Goal: Information Seeking & Learning: Learn about a topic

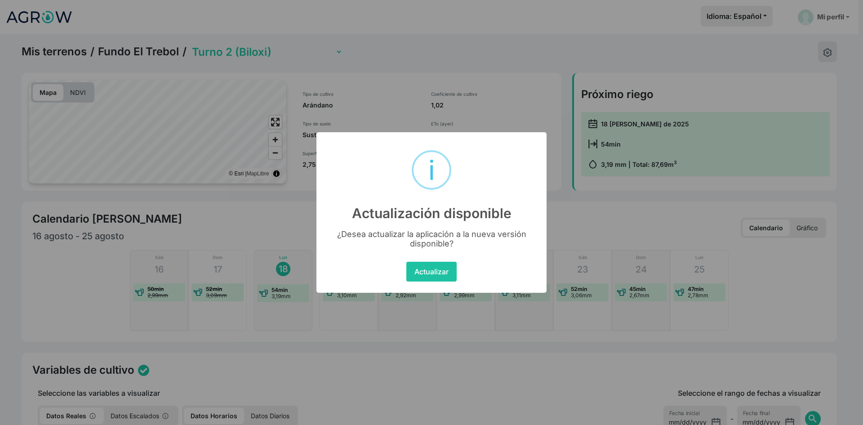
select select "2279"
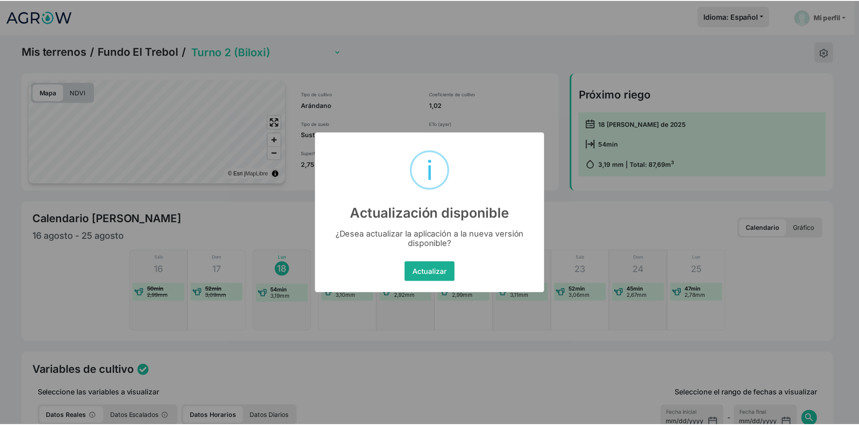
scroll to position [373, 0]
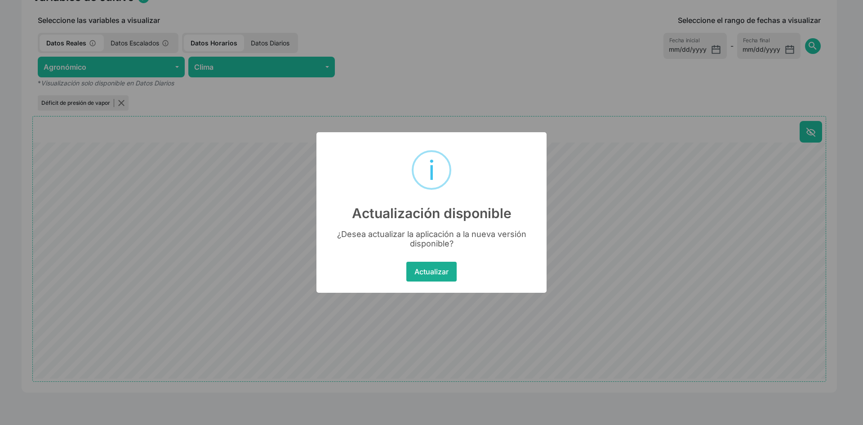
click at [430, 269] on button "Actualizar" at bounding box center [431, 272] width 50 height 20
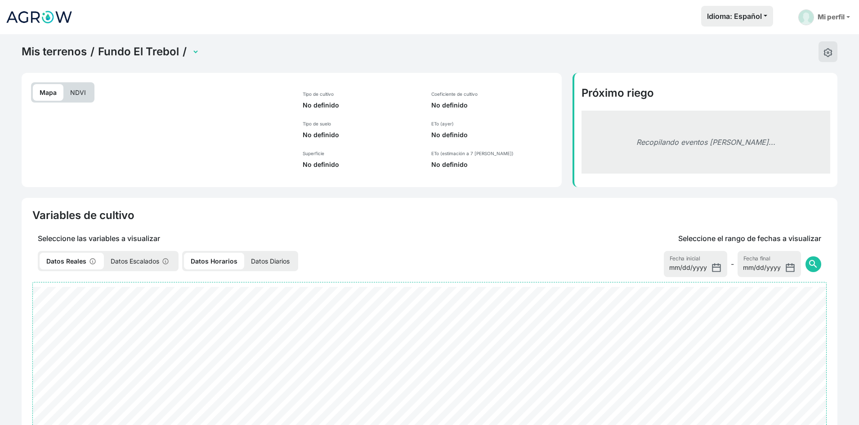
select select "2279"
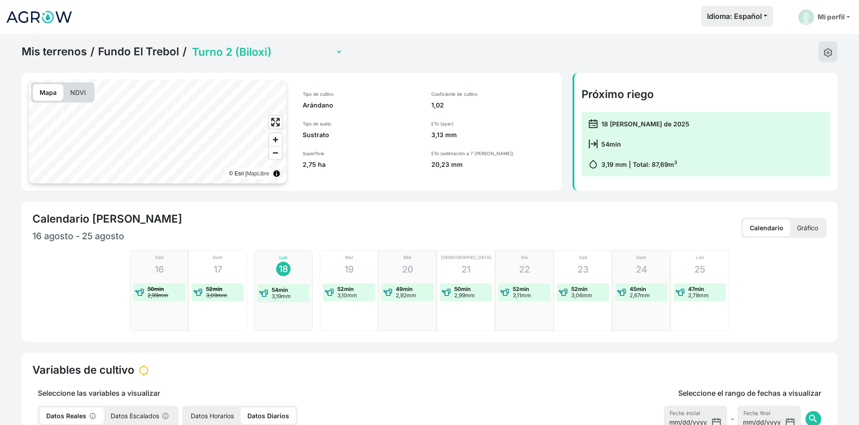
click at [80, 94] on p "NDVI" at bounding box center [77, 92] width 29 height 17
click at [206, 52] on select "Turno 1 (Sin plantar) Turno 2 (Biloxi) Turno 3 (Biloxi) Turno 4 (Emerald Pequeñ…" at bounding box center [266, 52] width 152 height 14
click at [190, 45] on select "Turno 1 (Sin plantar) Turno 2 (Biloxi) Turno 3 (Biloxi) Turno 4 (Emerald Pequeñ…" at bounding box center [266, 52] width 152 height 14
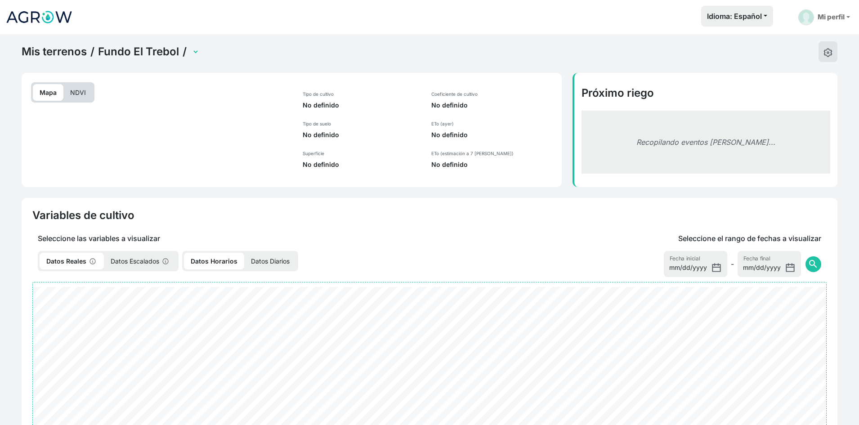
select select "2347"
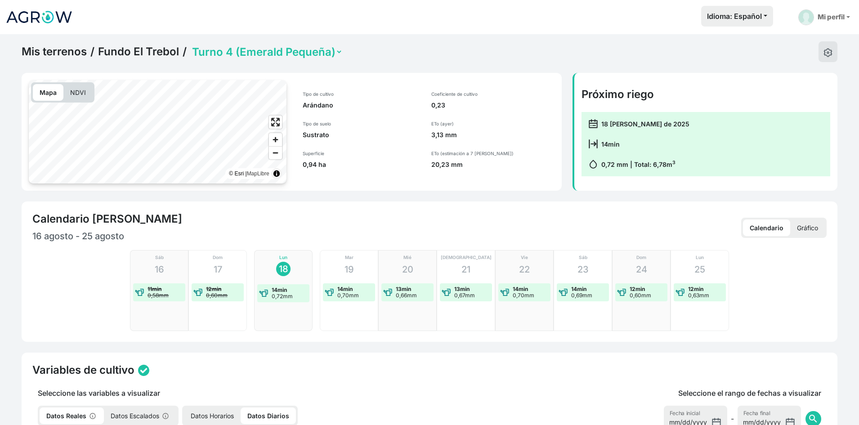
click at [79, 94] on p "NDVI" at bounding box center [77, 92] width 29 height 17
click at [222, 56] on select "Turno 1 (Sin plantar) Turno 2 (Biloxi) Turno 3 (Biloxi) Turno 4 (Emerald Pequeñ…" at bounding box center [266, 52] width 152 height 14
click at [190, 45] on select "Turno 1 (Sin plantar) Turno 2 (Biloxi) Turno 3 (Biloxi) Turno 4 (Emerald Pequeñ…" at bounding box center [266, 52] width 152 height 14
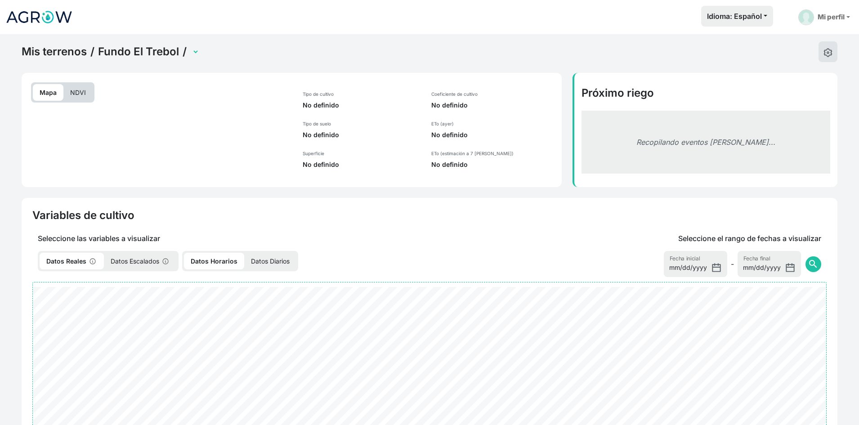
select select "1843"
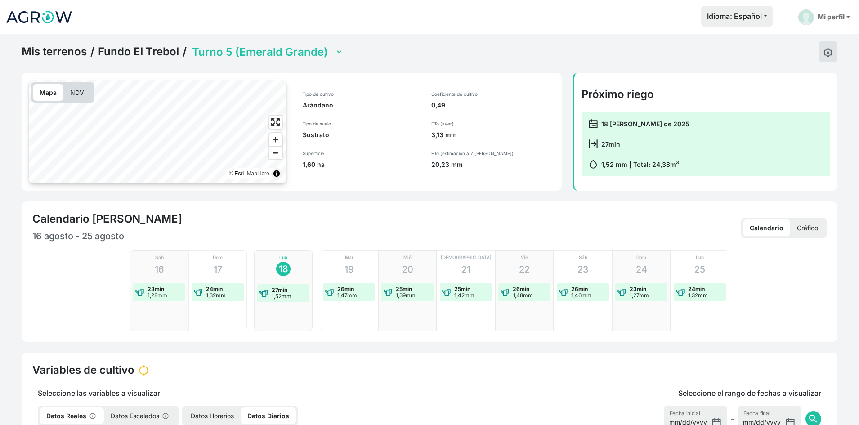
click at [78, 94] on p "NDVI" at bounding box center [77, 92] width 29 height 17
click at [245, 53] on select "Turno 1 (Sin plantar) Turno 2 (Biloxi) Turno 3 (Biloxi) Turno 4 (Emerald Pequeñ…" at bounding box center [266, 52] width 152 height 14
click at [190, 45] on select "Turno 1 (Sin plantar) Turno 2 (Biloxi) Turno 3 (Biloxi) Turno 4 (Emerald Pequeñ…" at bounding box center [266, 52] width 152 height 14
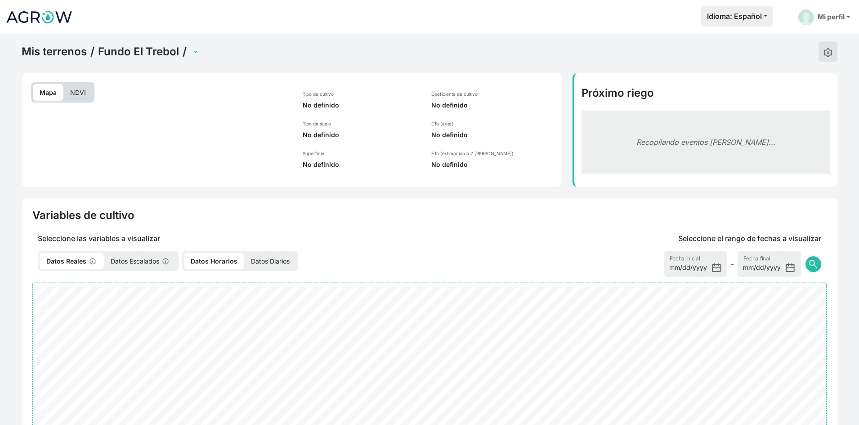
select select "1844"
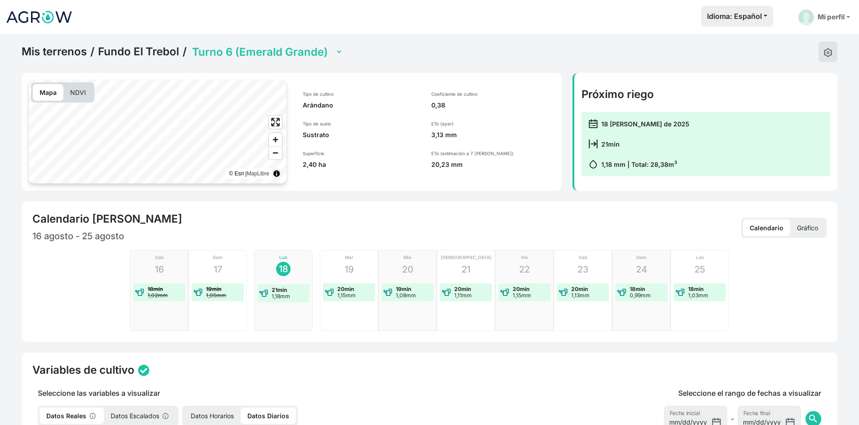
click at [77, 94] on p "NDVI" at bounding box center [77, 92] width 29 height 17
click at [242, 51] on select "Turno 1 (Sin plantar) Turno 2 (Biloxi) Turno 3 (Biloxi) Turno 4 (Emerald Pequeñ…" at bounding box center [266, 52] width 152 height 14
click at [190, 45] on select "Turno 1 (Sin plantar) Turno 2 (Biloxi) Turno 3 (Biloxi) Turno 4 (Emerald Pequeñ…" at bounding box center [266, 52] width 152 height 14
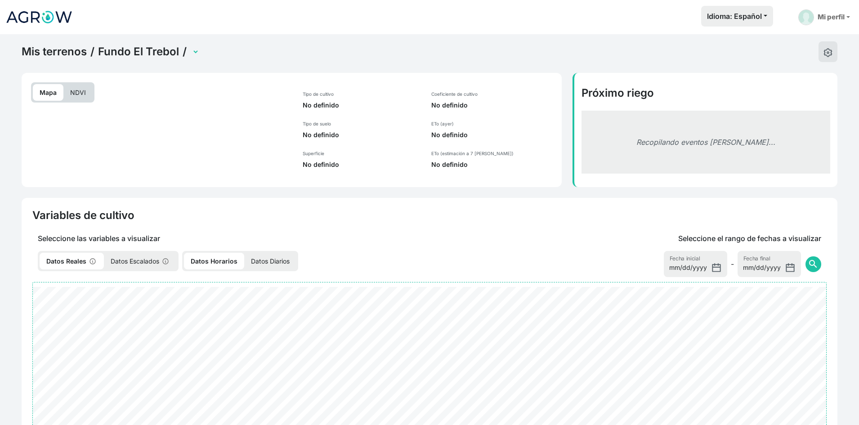
select select "2348"
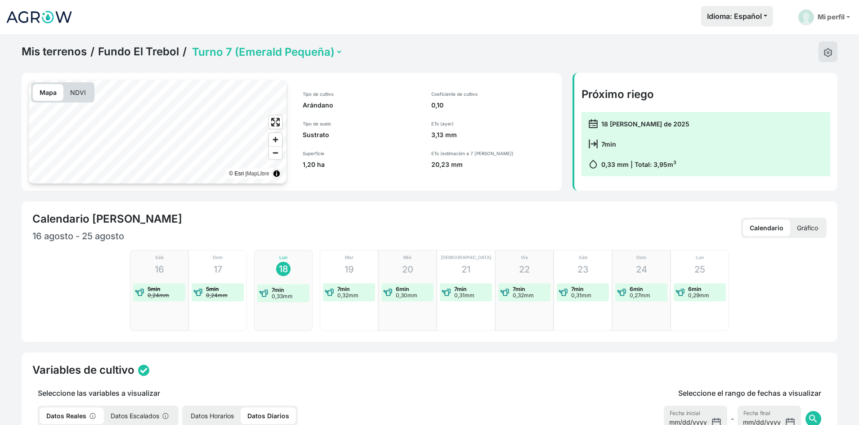
click at [77, 95] on p "NDVI" at bounding box center [77, 92] width 29 height 17
click at [245, 54] on select "Turno 1 (Sin plantar) Turno 2 (Biloxi) Turno 3 (Biloxi) Turno 4 (Emerald Pequeñ…" at bounding box center [266, 52] width 152 height 14
click at [190, 45] on select "Turno 1 (Sin plantar) Turno 2 (Biloxi) Turno 3 (Biloxi) Turno 4 (Emerald Pequeñ…" at bounding box center [266, 52] width 152 height 14
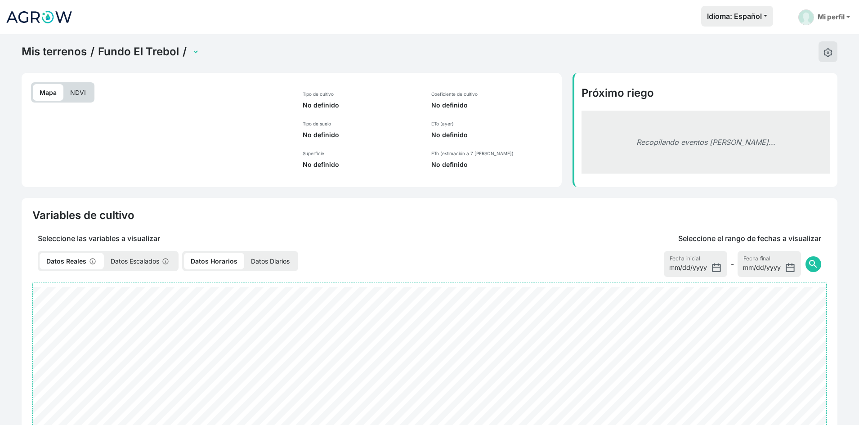
select select "2282"
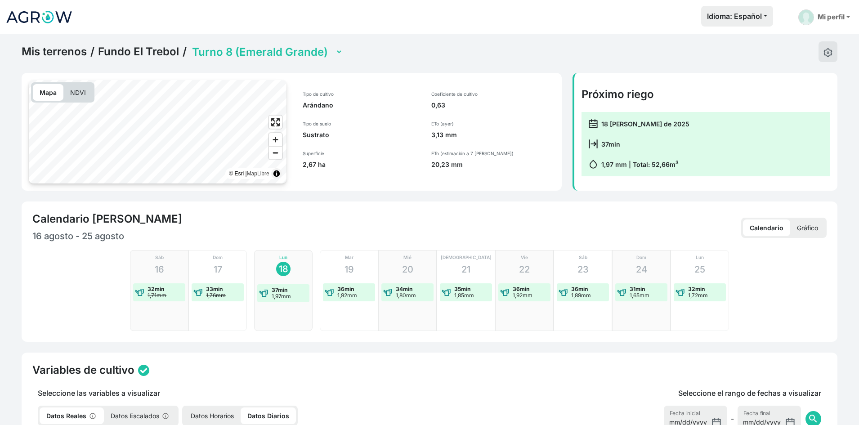
click at [79, 93] on p "NDVI" at bounding box center [77, 92] width 29 height 17
click at [227, 50] on select "Turno 1 (Sin plantar) Turno 2 (Biloxi) Turno 3 (Biloxi) Turno 4 (Emerald Pequeñ…" at bounding box center [266, 52] width 152 height 14
click at [190, 45] on select "Turno 1 (Sin plantar) Turno 2 (Biloxi) Turno 3 (Biloxi) Turno 4 (Emerald Pequeñ…" at bounding box center [266, 52] width 152 height 14
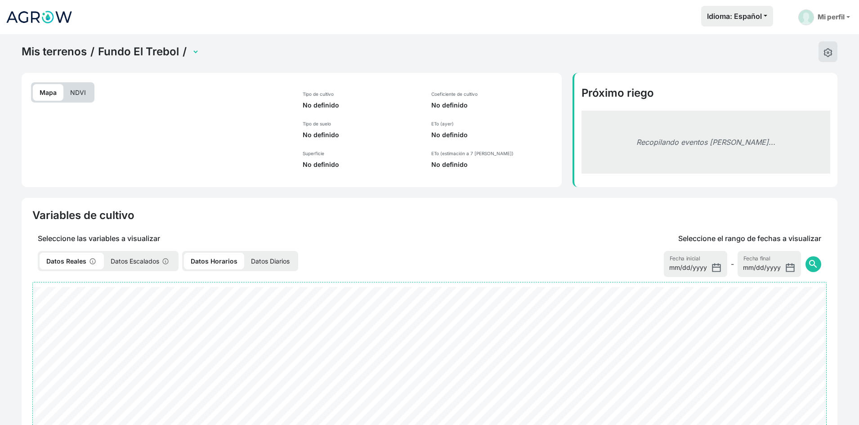
select select "2071"
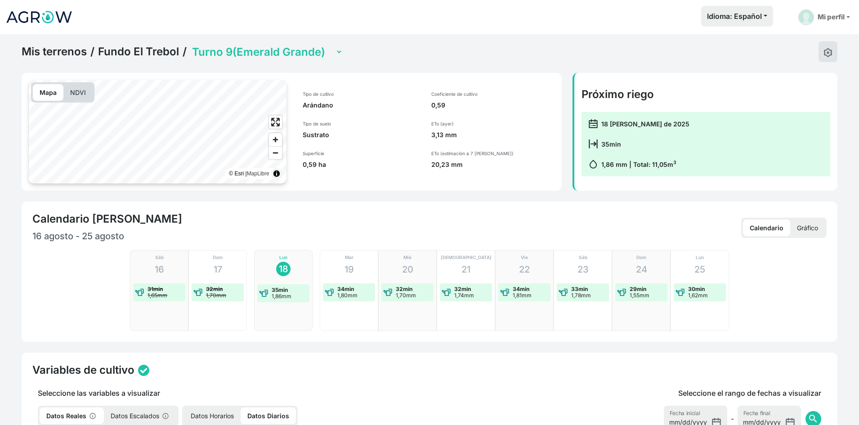
click at [82, 91] on p "NDVI" at bounding box center [77, 92] width 29 height 17
click at [223, 53] on select "Turno 1 (Sin plantar) Turno 2 (Biloxi) Turno 3 (Biloxi) Turno 4 (Emerald Pequeñ…" at bounding box center [266, 52] width 152 height 14
click at [190, 45] on select "Turno 1 (Sin plantar) Turno 2 (Biloxi) Turno 3 (Biloxi) Turno 4 (Emerald Pequeñ…" at bounding box center [266, 52] width 152 height 14
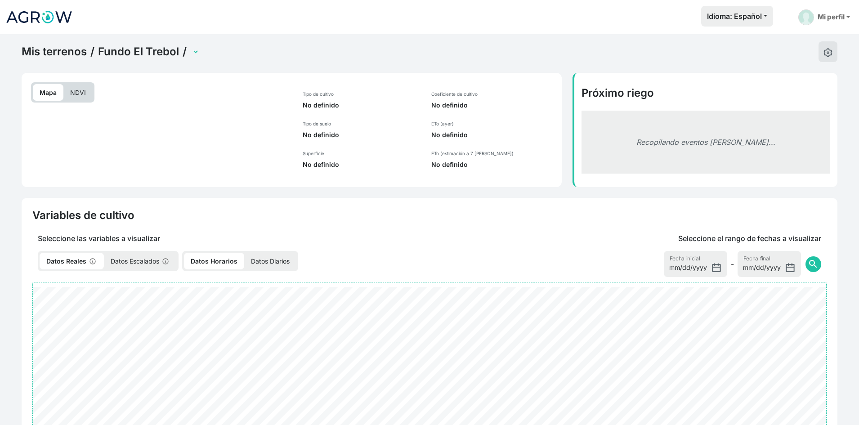
select select "2072"
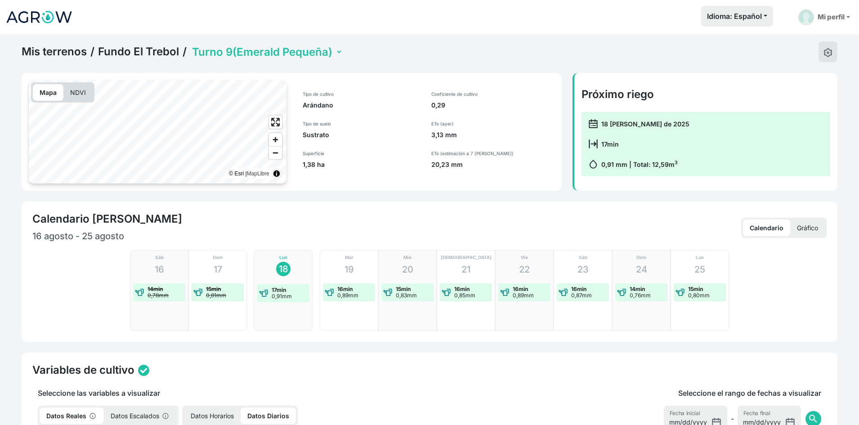
click at [76, 96] on p "NDVI" at bounding box center [77, 92] width 29 height 17
click at [229, 49] on select "Turno 1 (Sin plantar) Turno 2 (Biloxi) Turno 3 (Biloxi) Turno 4 (Emerald Pequeñ…" at bounding box center [266, 52] width 152 height 14
click at [190, 45] on select "Turno 1 (Sin plantar) Turno 2 (Biloxi) Turno 3 (Biloxi) Turno 4 (Emerald Pequeñ…" at bounding box center [266, 52] width 152 height 14
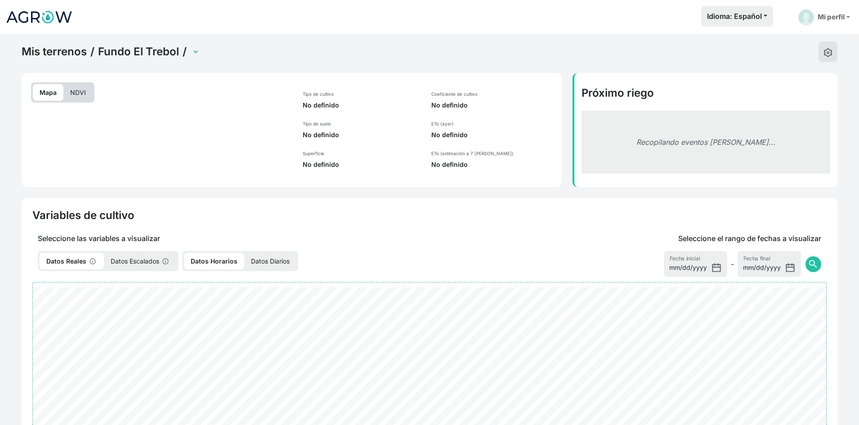
click at [84, 96] on p "NDVI" at bounding box center [77, 92] width 29 height 17
select select "2280"
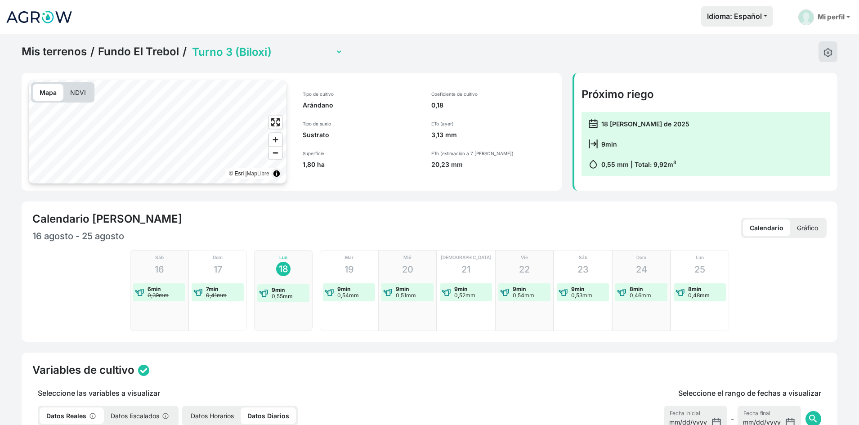
click at [219, 58] on select "Turno 1 (Sin plantar) Turno 2 (Biloxi) Turno 3 (Biloxi) Turno 4 (Emerald Pequeñ…" at bounding box center [266, 52] width 152 height 14
click at [77, 99] on p "NDVI" at bounding box center [77, 92] width 29 height 17
click at [226, 53] on select "Turno 1 (Sin plantar) Turno 2 (Biloxi) Turno 3 (Biloxi) Turno 4 (Emerald Pequeñ…" at bounding box center [266, 52] width 152 height 14
click at [190, 45] on select "Turno 1 (Sin plantar) Turno 2 (Biloxi) Turno 3 (Biloxi) Turno 4 (Emerald Pequeñ…" at bounding box center [266, 52] width 152 height 14
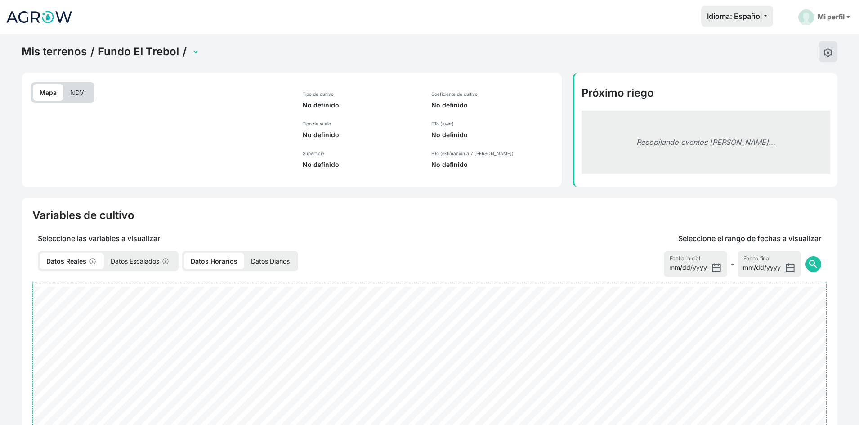
select select "2279"
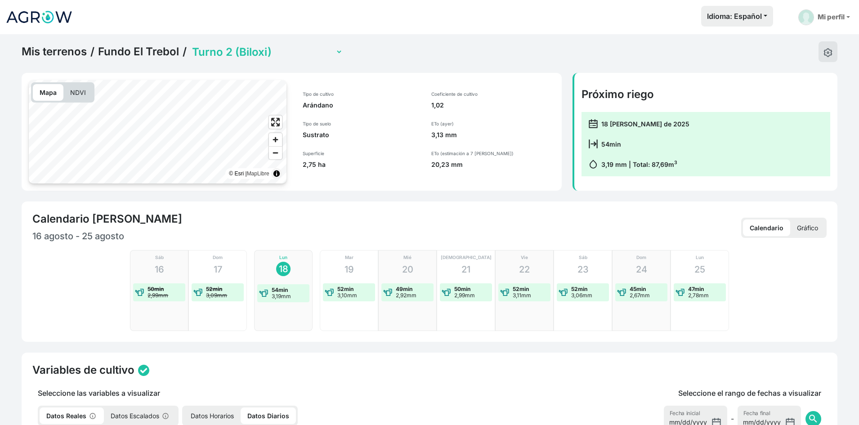
click at [78, 99] on p "NDVI" at bounding box center [77, 92] width 29 height 17
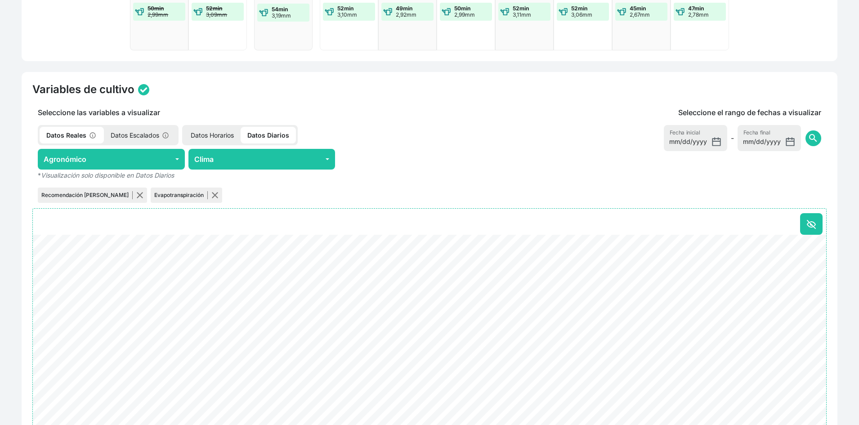
scroll to position [315, 0]
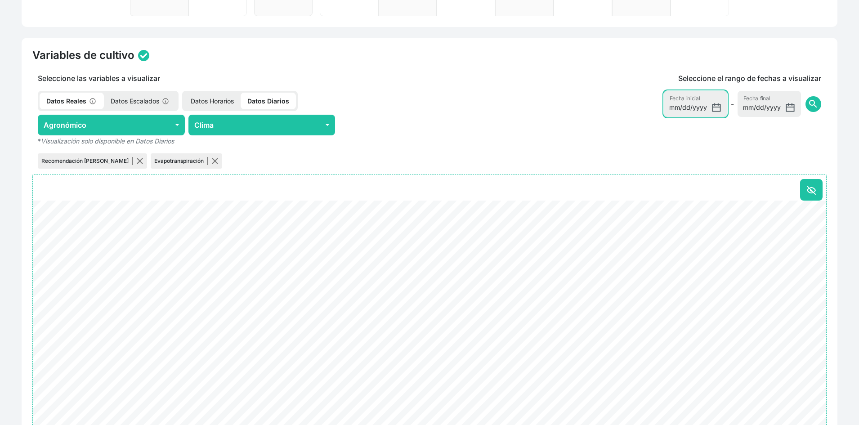
click at [715, 108] on input "2025-08-11" at bounding box center [695, 104] width 63 height 26
type input "[DATE]"
click at [815, 106] on span "search" at bounding box center [812, 103] width 11 height 11
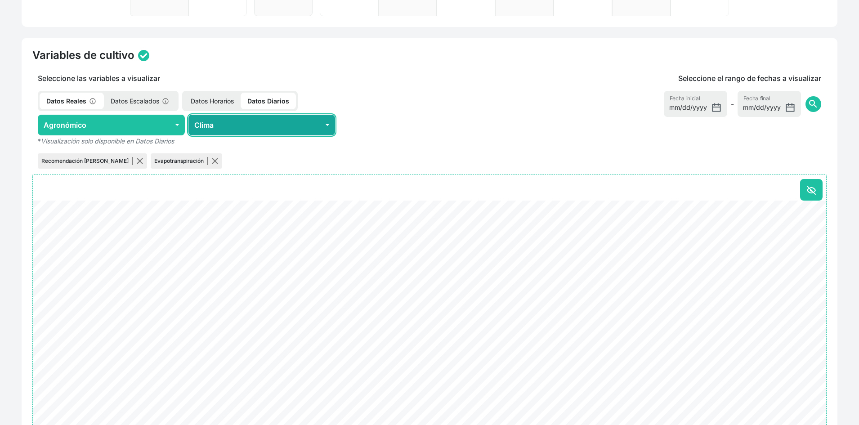
click at [298, 129] on button "Clima" at bounding box center [261, 125] width 147 height 21
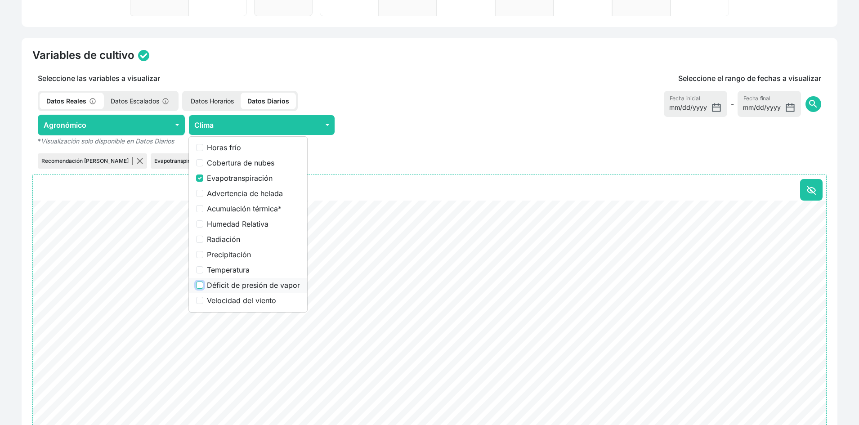
click at [200, 285] on input "Déficit de presión de vapor" at bounding box center [199, 284] width 7 height 7
checkbox input "true"
click at [201, 179] on input "Evapotranspiración" at bounding box center [199, 177] width 7 height 7
checkbox input "false"
click at [439, 124] on div at bounding box center [411, 125] width 147 height 21
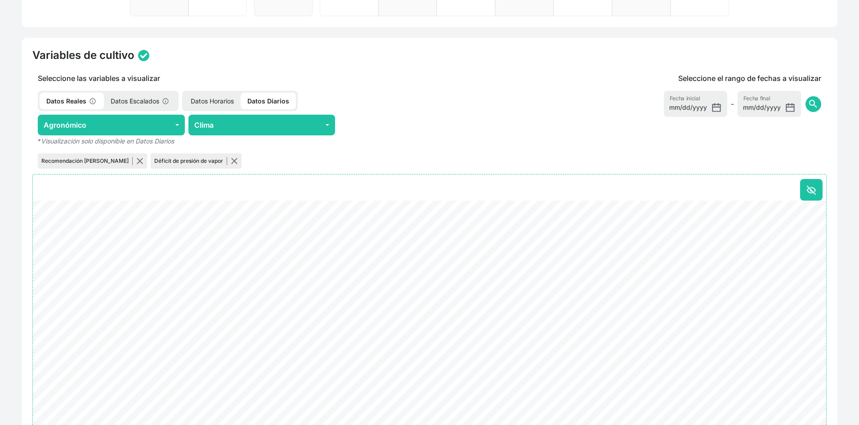
click at [214, 102] on p "Datos Horarios" at bounding box center [212, 101] width 57 height 17
